Goal: Complete application form: Complete application form

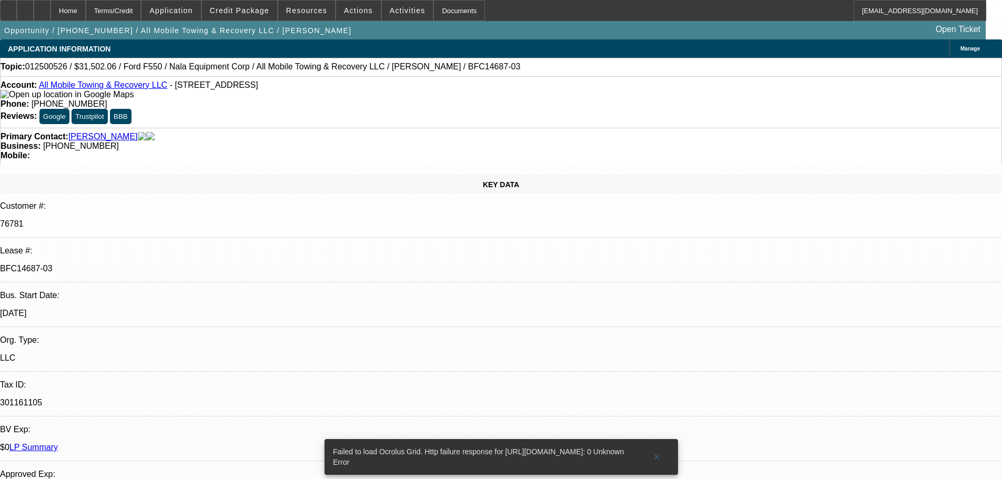
select select "0"
select select "2"
select select "0"
select select "6"
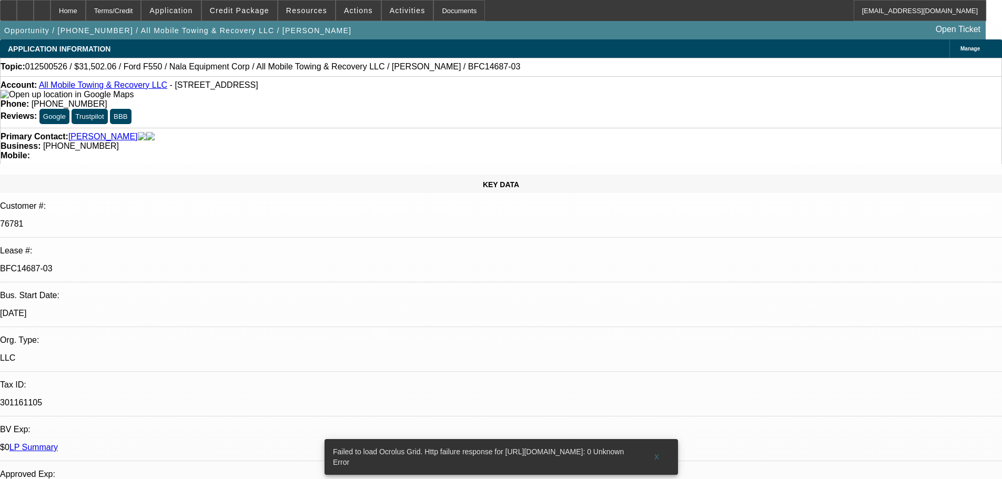
select select "0"
select select "2"
select select "0"
select select "6"
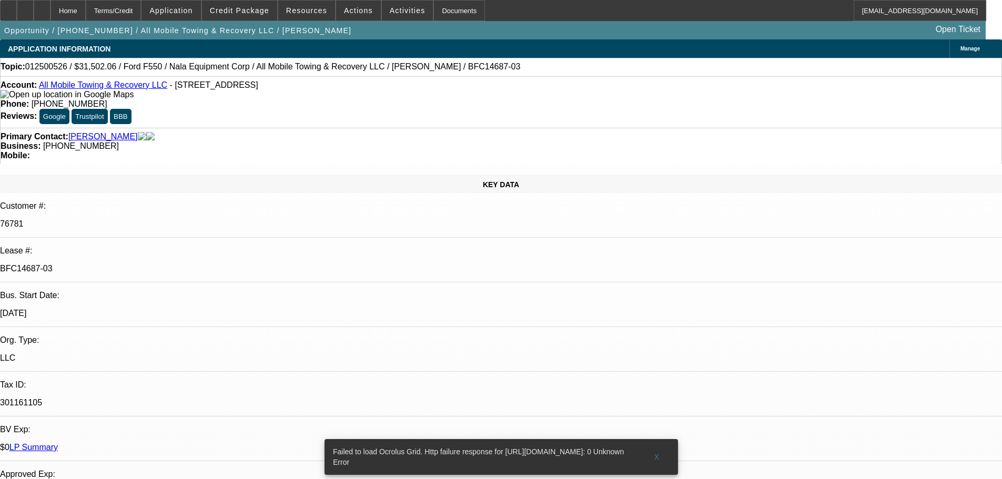
select select "0"
select select "2"
select select "0"
select select "6"
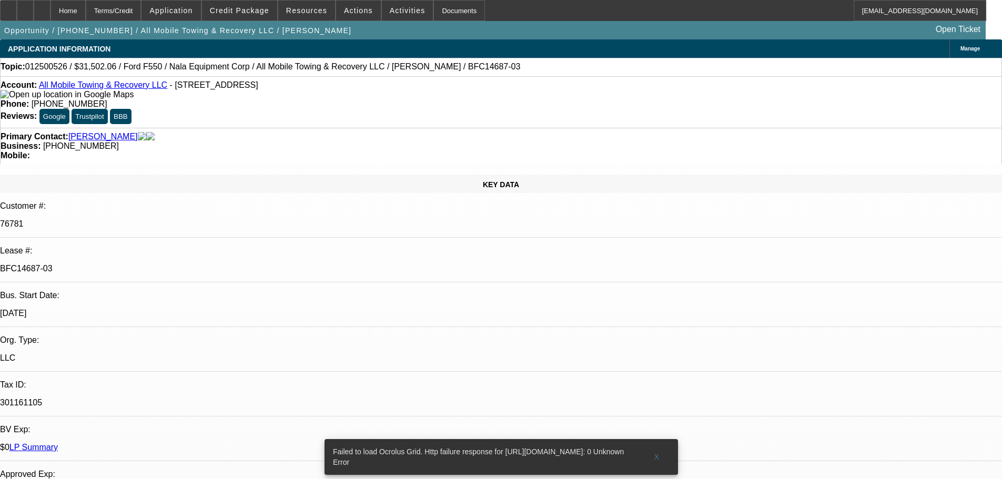
select select "0"
select select "6"
